Goal: Use online tool/utility: Utilize a website feature to perform a specific function

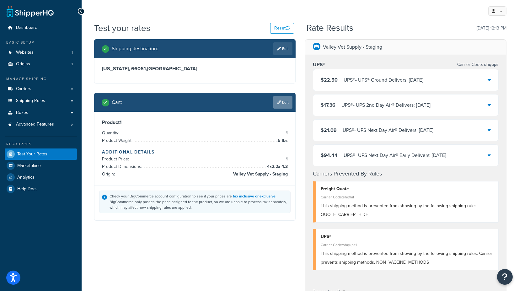
click at [285, 102] on link "Edit" at bounding box center [282, 102] width 19 height 13
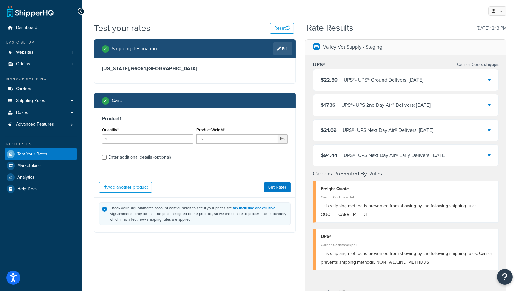
click at [139, 155] on div "Enter additional details (optional)" at bounding box center [139, 157] width 62 height 9
click at [107, 155] on input "Enter additional details (optional)" at bounding box center [104, 157] width 5 height 5
checkbox input "true"
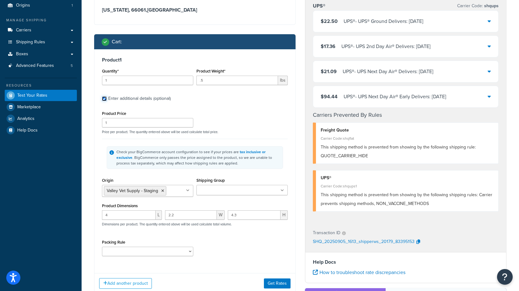
scroll to position [70, 0]
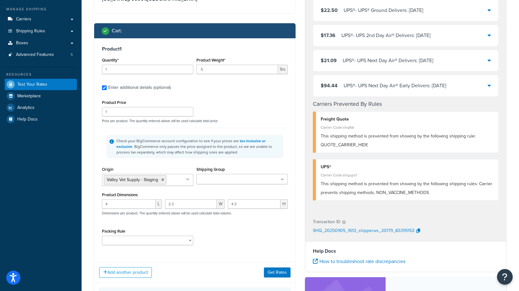
click at [221, 179] on input "Shipping Group" at bounding box center [225, 179] width 55 height 7
type input "rv"
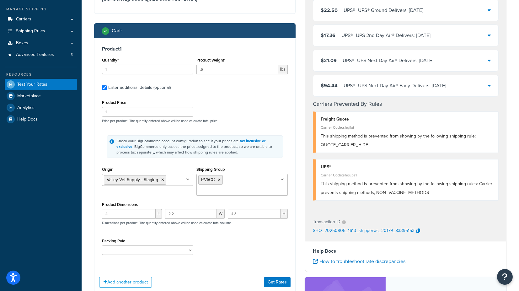
click at [90, 167] on div "Shipping destination : Edit [US_STATE], 66061 , [GEOGRAPHIC_DATA] Cart : Produc…" at bounding box center [194, 153] width 211 height 367
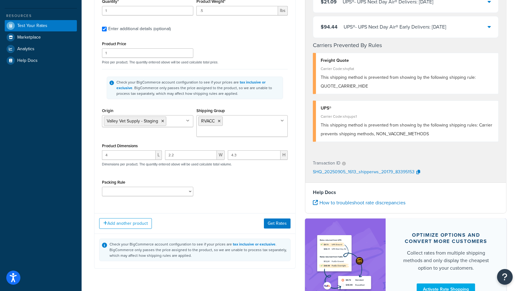
scroll to position [139, 0]
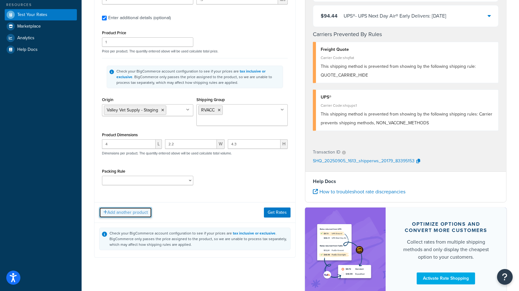
click at [130, 207] on button "Add another product" at bounding box center [125, 212] width 53 height 11
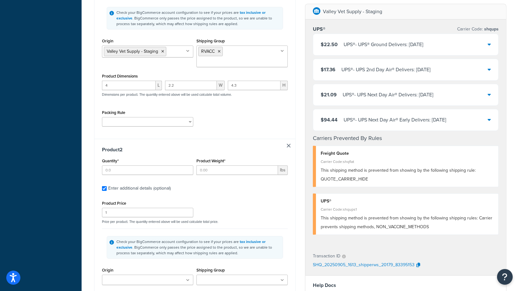
scroll to position [209, 0]
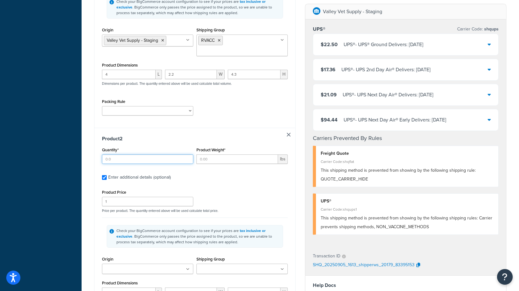
click at [149, 154] on input "Quantity*" at bounding box center [147, 158] width 91 height 9
type input "1"
click at [210, 154] on input "Product Weight*" at bounding box center [237, 158] width 82 height 9
type input "1"
click at [91, 169] on div "Shipping destination : Edit [US_STATE], 66061 , [GEOGRAPHIC_DATA] Cart : Produc…" at bounding box center [194, 122] width 211 height 584
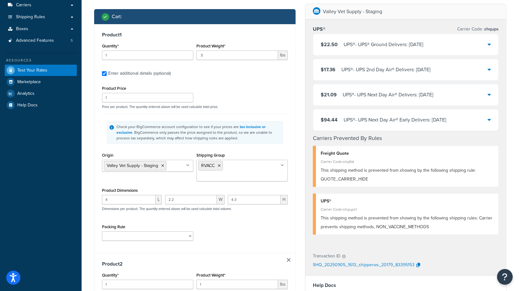
scroll to position [70, 0]
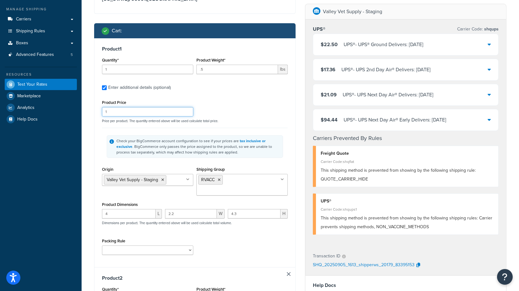
drag, startPoint x: 120, startPoint y: 111, endPoint x: 96, endPoint y: 111, distance: 24.1
click at [96, 111] on div "Product 1 Quantity* 1 Product Weight* .5 lbs Enter additional details (optional…" at bounding box center [194, 152] width 201 height 229
type input "30"
click at [93, 114] on div "Shipping destination : Edit [US_STATE], 66061 , [GEOGRAPHIC_DATA] Cart : Produc…" at bounding box center [194, 262] width 211 height 584
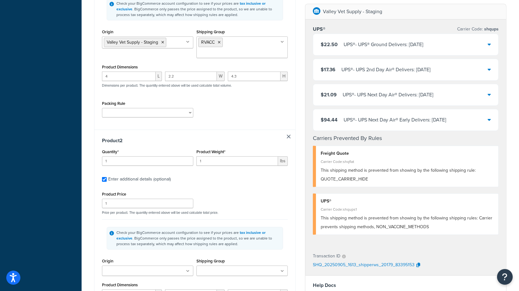
scroll to position [209, 0]
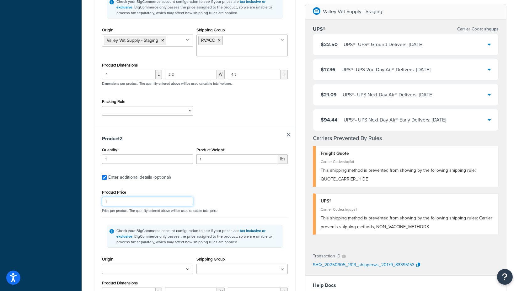
drag, startPoint x: 112, startPoint y: 187, endPoint x: 83, endPoint y: 187, distance: 28.8
click at [83, 187] on div "Test your rates Reset Rate Results [DATE] 12:13 PM Shipping destination : Edit …" at bounding box center [300, 121] width 437 height 617
type input "60"
click at [90, 178] on div "Shipping destination : Edit [US_STATE], 66061 , [GEOGRAPHIC_DATA] Cart : Produc…" at bounding box center [194, 122] width 211 height 584
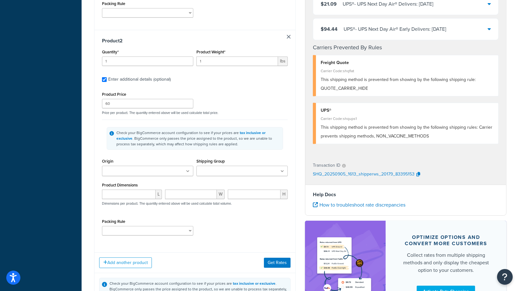
scroll to position [314, 0]
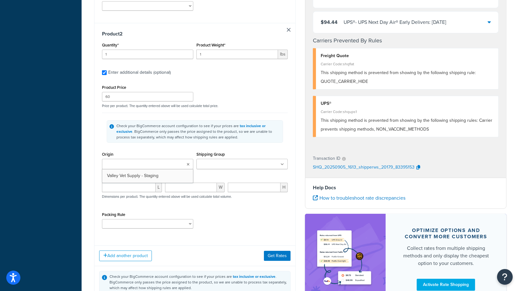
click at [128, 161] on input "Origin" at bounding box center [131, 164] width 55 height 7
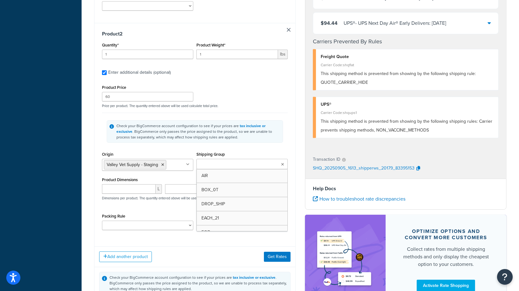
click at [210, 161] on input "Shipping Group" at bounding box center [225, 164] width 55 height 7
type input "f"
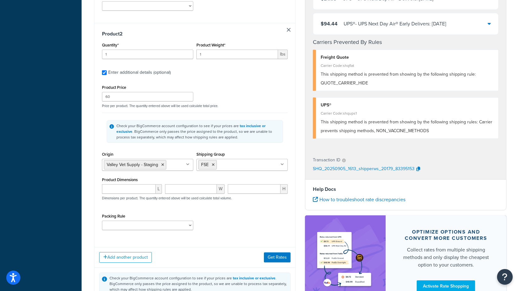
click at [87, 168] on div "Test your rates Reset Rate Results [DATE] 12:13 PM Shipping destination : Edit …" at bounding box center [300, 17] width 437 height 619
click at [275, 252] on button "Get Rates" at bounding box center [277, 257] width 27 height 10
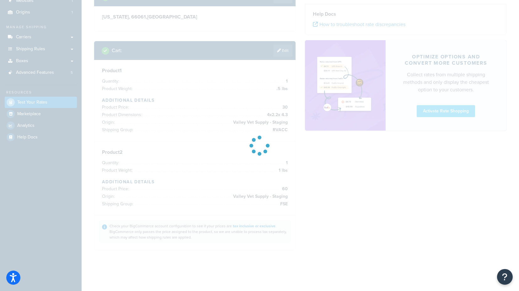
scroll to position [51, 0]
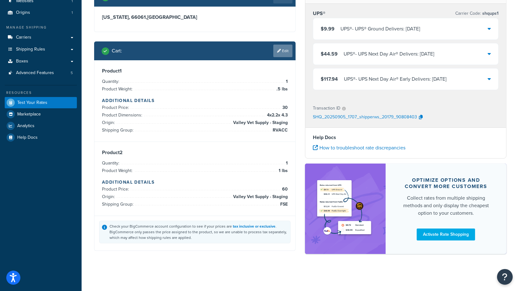
click at [283, 49] on link "Edit" at bounding box center [282, 51] width 19 height 13
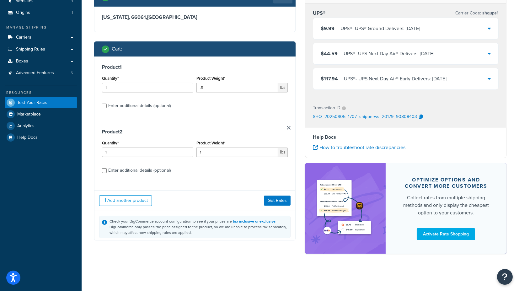
scroll to position [51, 0]
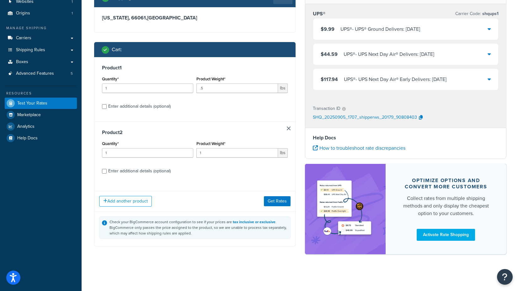
click at [124, 170] on div "Enter additional details (optional)" at bounding box center [139, 170] width 62 height 9
click at [107, 170] on input "Enter additional details (optional)" at bounding box center [104, 171] width 5 height 5
checkbox input "true"
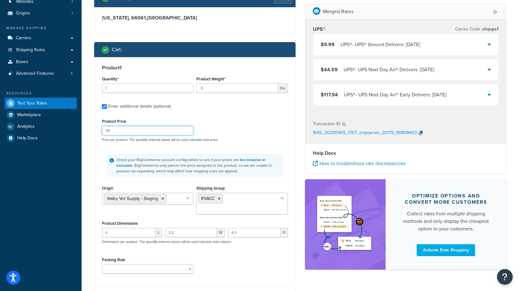
drag, startPoint x: 113, startPoint y: 133, endPoint x: 108, endPoint y: 133, distance: 6.0
click at [108, 133] on input "30" at bounding box center [147, 130] width 91 height 9
type input "32"
click at [93, 141] on div "Shipping destination : Edit [US_STATE], 66061 , [GEOGRAPHIC_DATA] Cart : Produc…" at bounding box center [194, 281] width 211 height 586
click at [207, 88] on input ".5" at bounding box center [237, 87] width 82 height 9
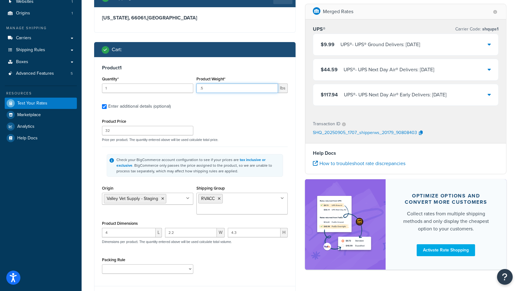
drag, startPoint x: 210, startPoint y: 87, endPoint x: 199, endPoint y: 88, distance: 11.4
click at [199, 88] on input ".5" at bounding box center [237, 87] width 82 height 9
type input "1"
click at [90, 133] on div "Shipping destination : Edit [US_STATE], 66061 , [GEOGRAPHIC_DATA] Cart : Produc…" at bounding box center [194, 281] width 211 height 586
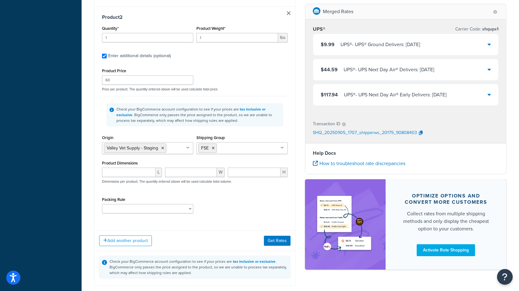
scroll to position [319, 0]
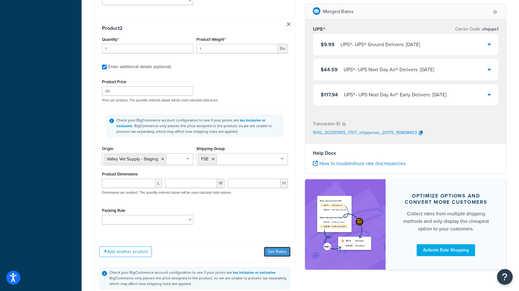
click at [279, 246] on button "Get Rates" at bounding box center [277, 251] width 27 height 10
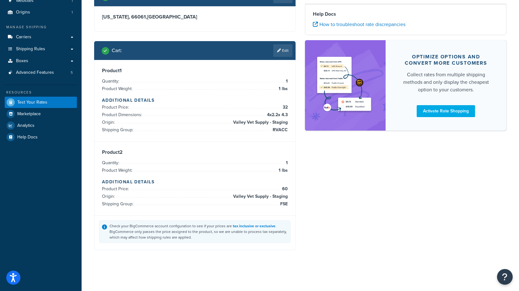
scroll to position [51, 0]
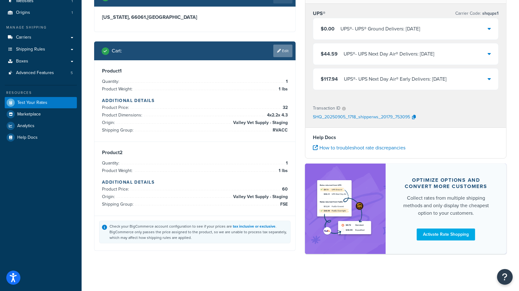
click at [281, 48] on link "Edit" at bounding box center [282, 51] width 19 height 13
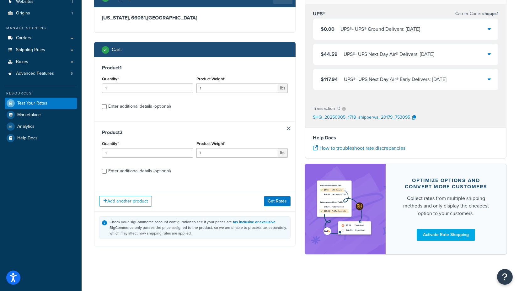
click at [136, 106] on div "Enter additional details (optional)" at bounding box center [139, 106] width 62 height 9
click at [107, 106] on input "Enter additional details (optional)" at bounding box center [104, 106] width 5 height 5
checkbox input "true"
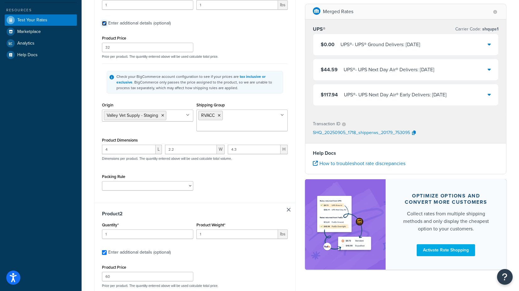
scroll to position [86, 0]
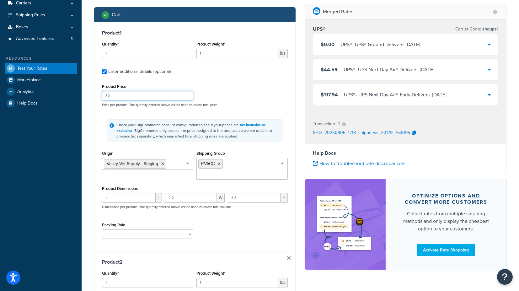
drag, startPoint x: 111, startPoint y: 95, endPoint x: 99, endPoint y: 98, distance: 12.6
click at [99, 98] on div "Product 1 Quantity* 1 Product Weight* 1 lbs Enter additional details (optional)…" at bounding box center [194, 136] width 201 height 229
type input "30"
click at [204, 53] on input "1" at bounding box center [237, 53] width 82 height 9
drag, startPoint x: 217, startPoint y: 52, endPoint x: 186, endPoint y: 51, distance: 30.4
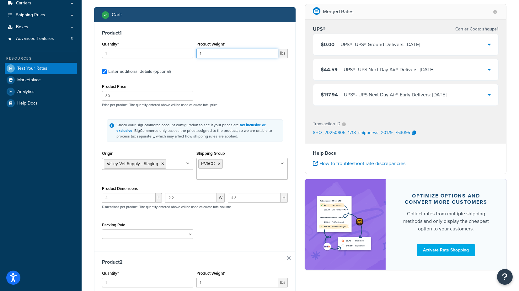
click at [186, 51] on div "Quantity* 1 Product Weight* 1 lbs" at bounding box center [194, 51] width 189 height 23
type input ".5"
click at [88, 114] on div "Test your rates Reset Rate Results [DATE] 1:18 PM Shipping destination : Edit […" at bounding box center [300, 245] width 437 height 619
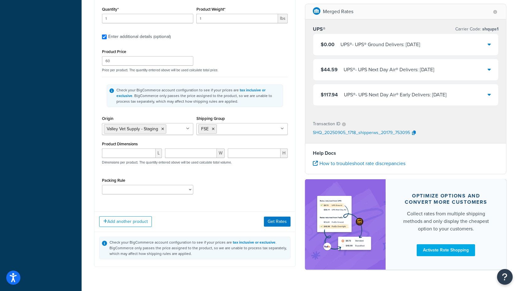
scroll to position [354, 0]
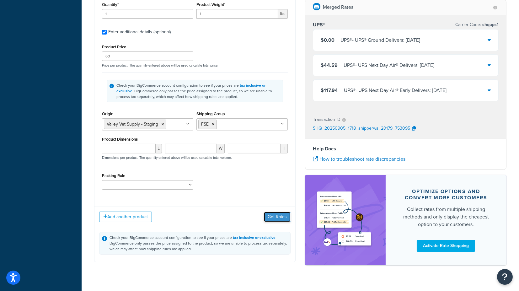
click at [280, 212] on button "Get Rates" at bounding box center [277, 217] width 27 height 10
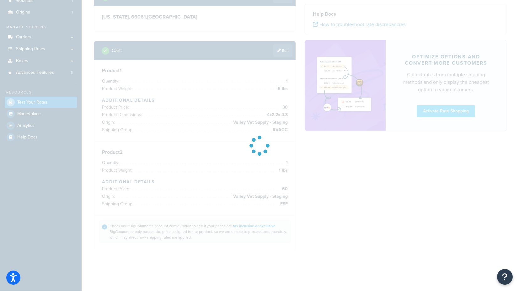
scroll to position [51, 0]
